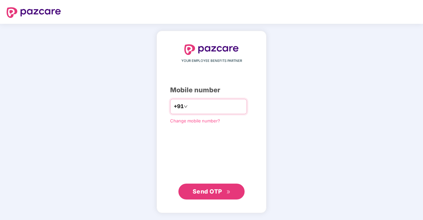
type input "**********"
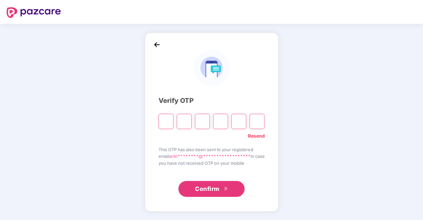
type input "*"
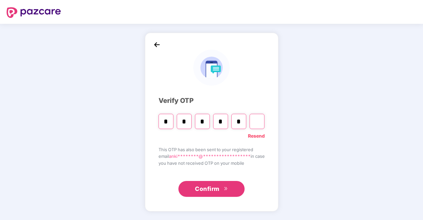
type input "*"
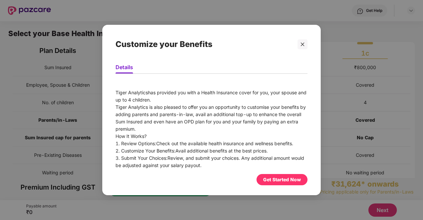
click at [281, 179] on div "Get Started Now" at bounding box center [282, 179] width 38 height 7
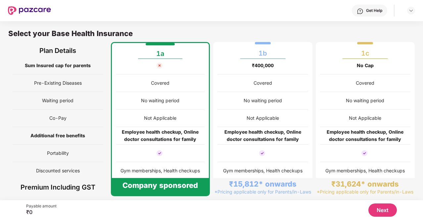
scroll to position [3, 0]
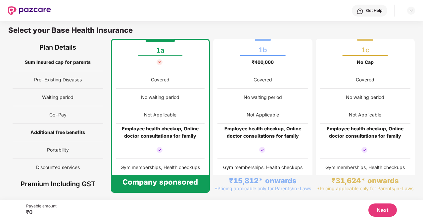
click at [163, 108] on div "Not Applicable" at bounding box center [160, 115] width 89 height 18
click at [157, 125] on div "Employee health checkup, Online doctor consultations for family" at bounding box center [160, 132] width 89 height 15
click at [386, 210] on button "Next" at bounding box center [383, 210] width 28 height 13
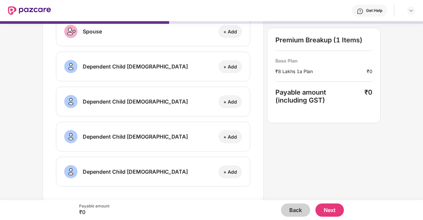
scroll to position [0, 0]
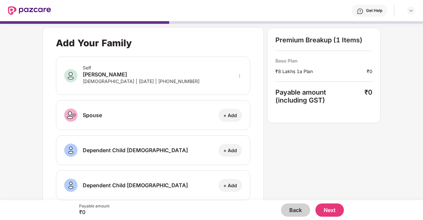
click at [328, 214] on button "Next" at bounding box center [330, 210] width 28 height 13
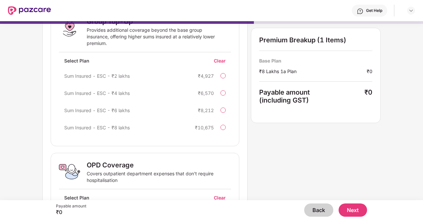
scroll to position [123, 0]
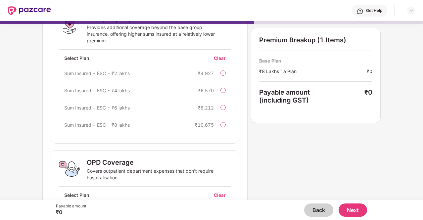
click at [220, 57] on div "Clear" at bounding box center [222, 58] width 17 height 6
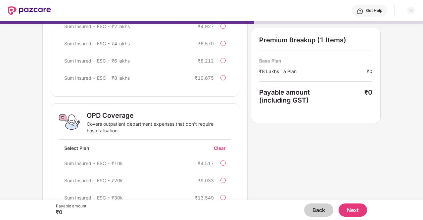
scroll to position [192, 0]
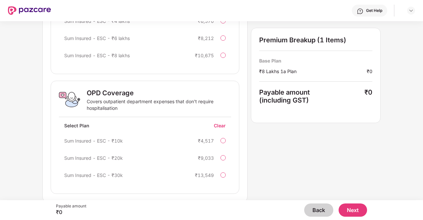
click at [221, 123] on div "Clear" at bounding box center [222, 126] width 17 height 6
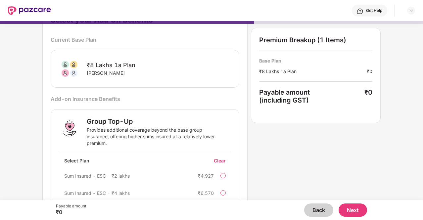
scroll to position [0, 0]
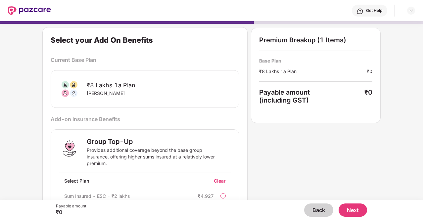
click at [350, 207] on button "Next" at bounding box center [353, 210] width 28 height 13
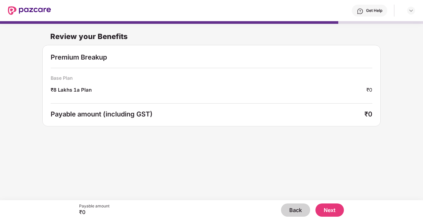
click at [329, 211] on button "Next" at bounding box center [330, 210] width 28 height 13
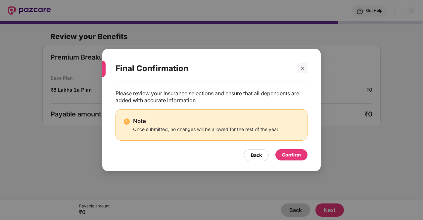
click at [289, 153] on div "Confirm" at bounding box center [291, 154] width 19 height 7
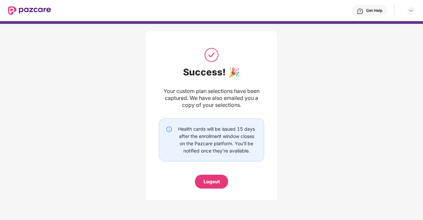
click at [214, 182] on div "Logout" at bounding box center [212, 181] width 16 height 7
